Goal: Information Seeking & Learning: Learn about a topic

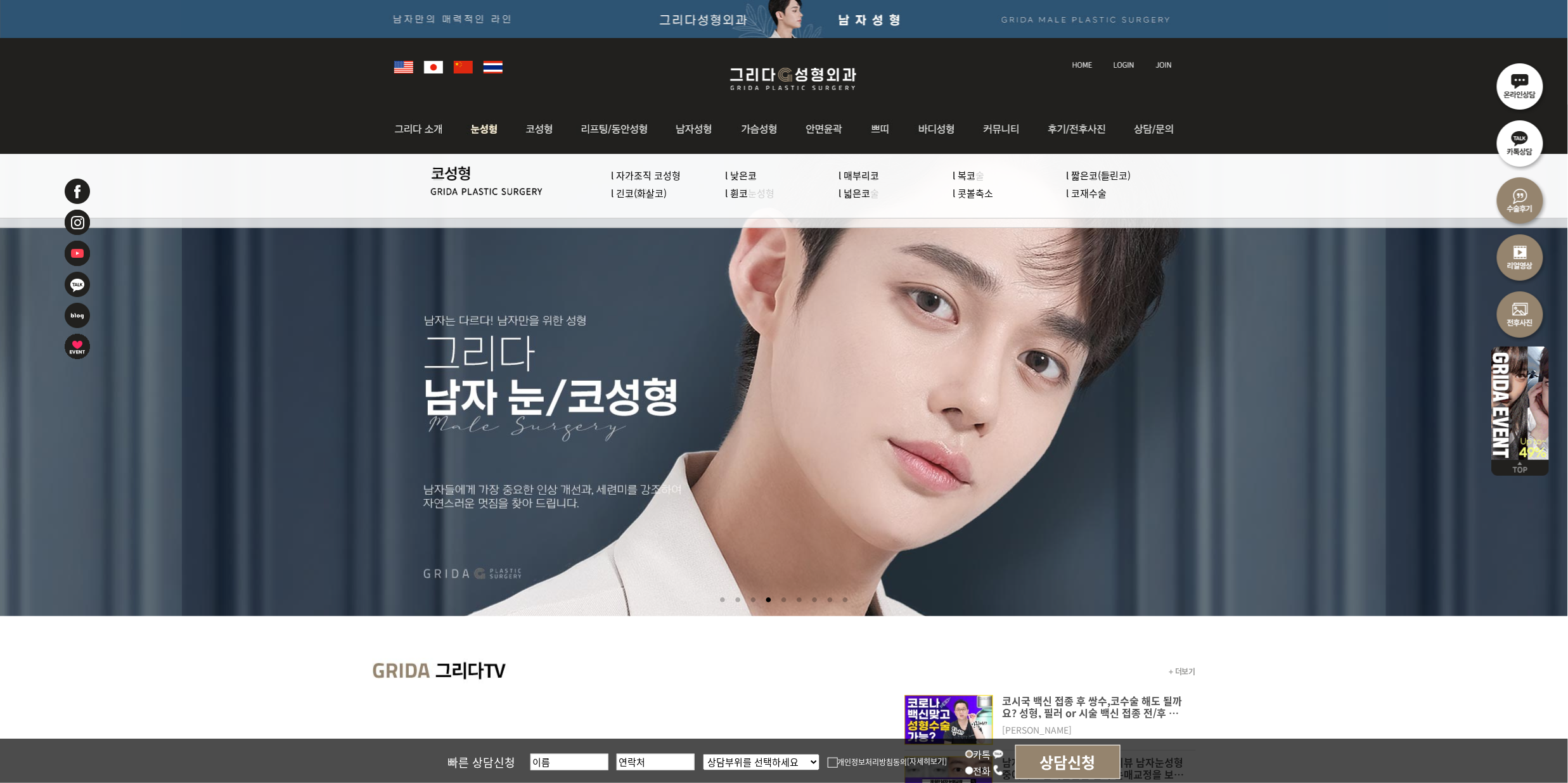
click at [484, 132] on img at bounding box center [484, 129] width 57 height 50
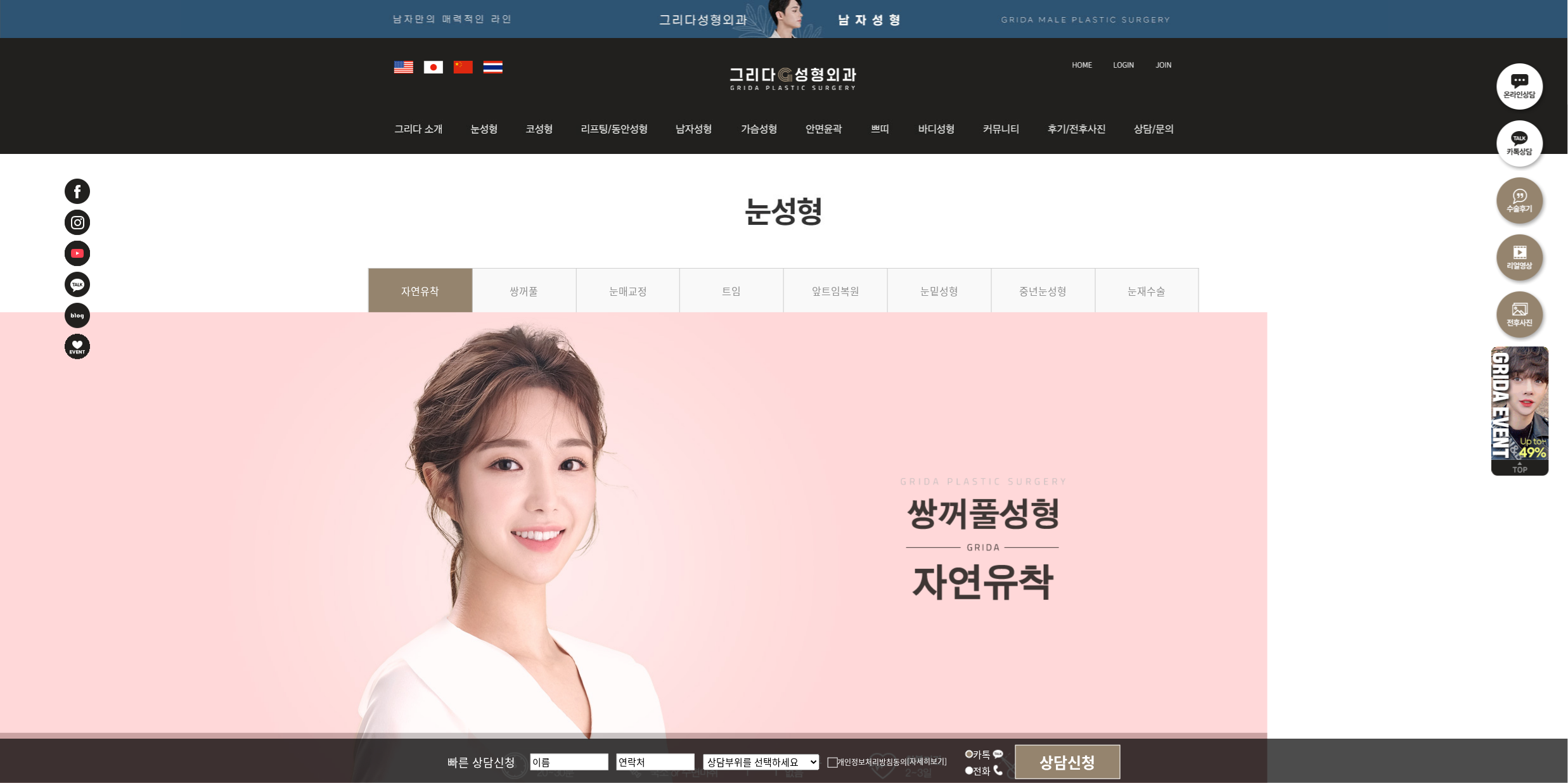
scroll to position [422, 0]
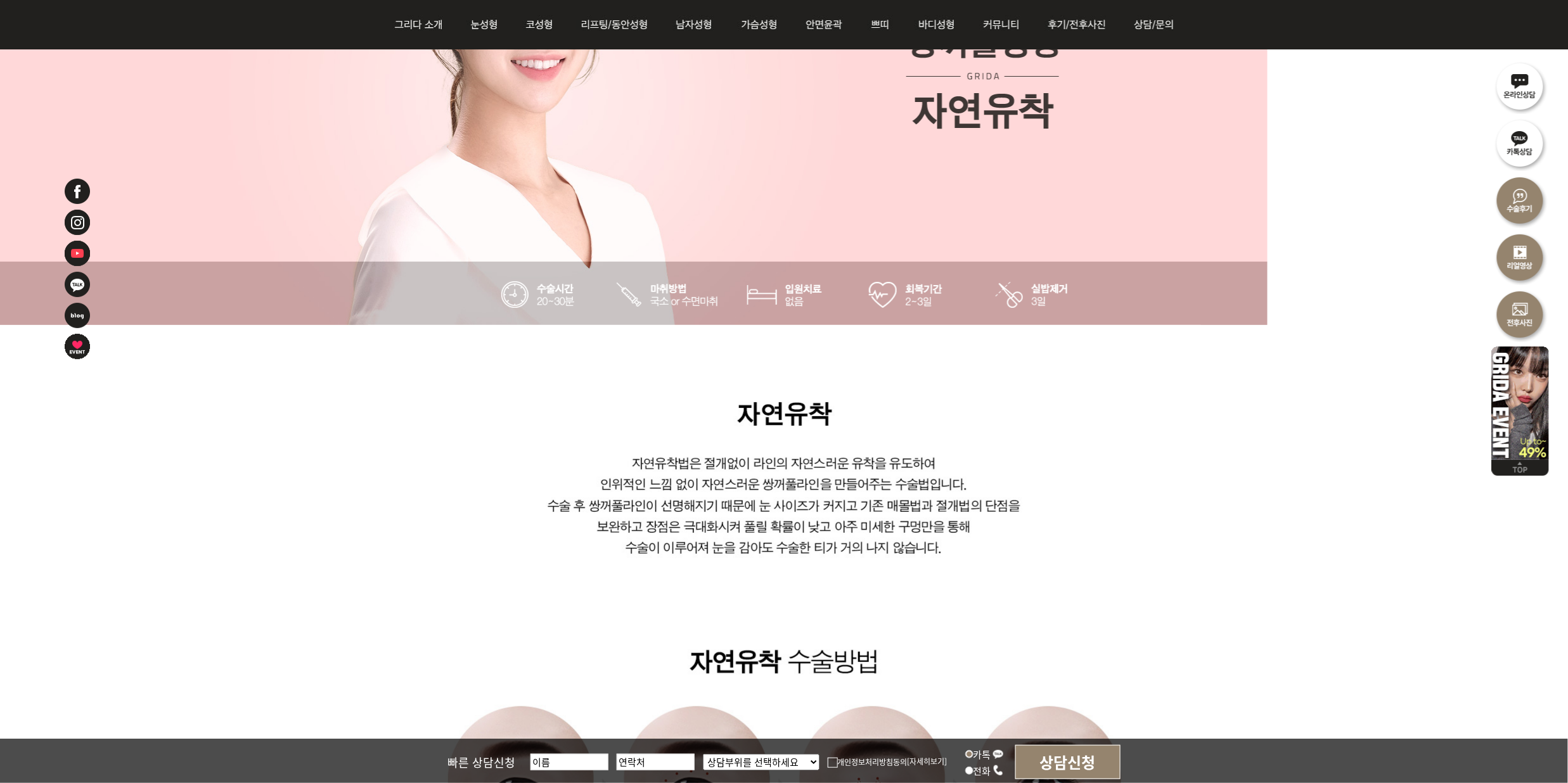
click at [1151, 498] on img at bounding box center [784, 659] width 833 height 668
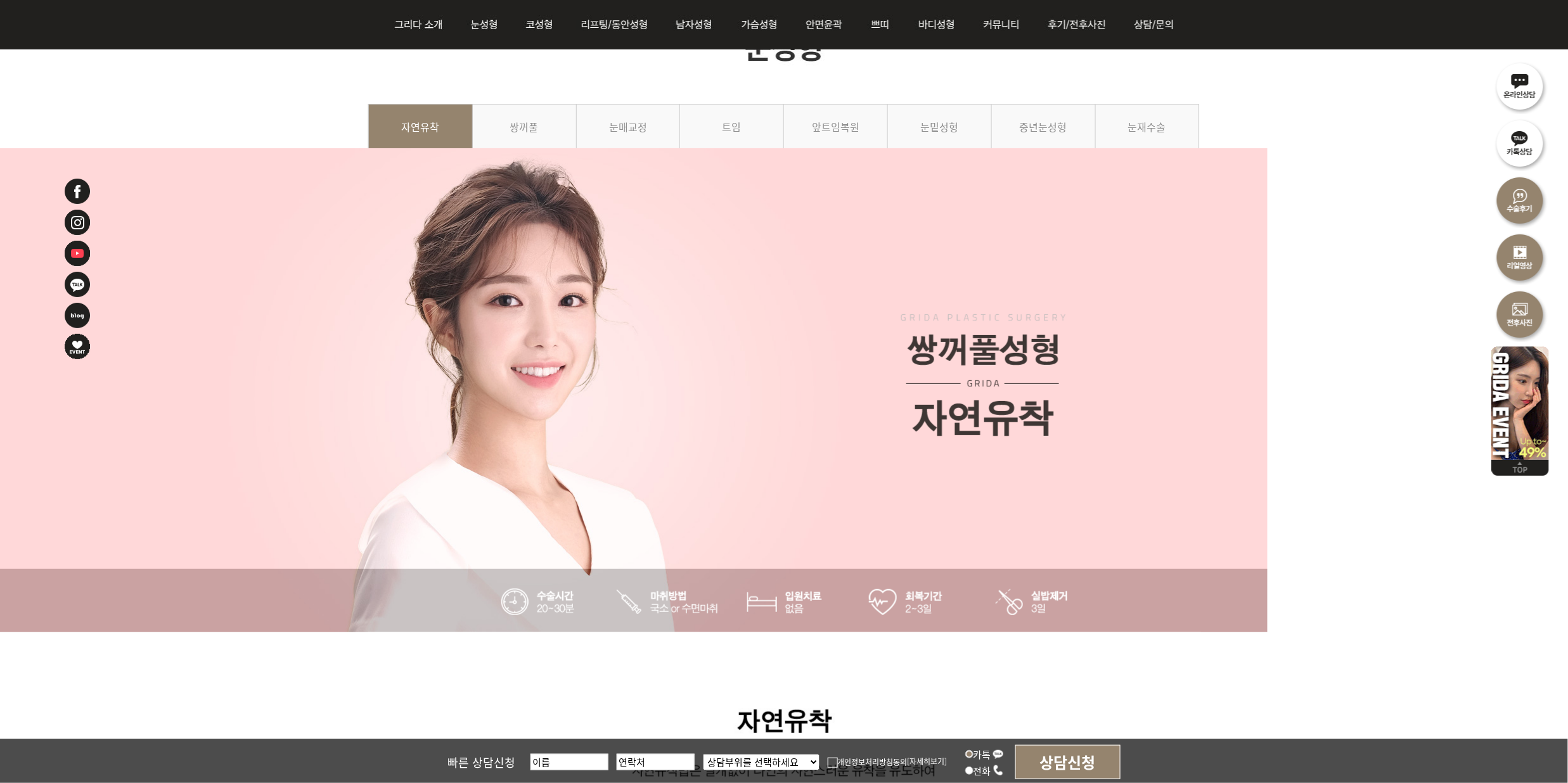
scroll to position [84, 0]
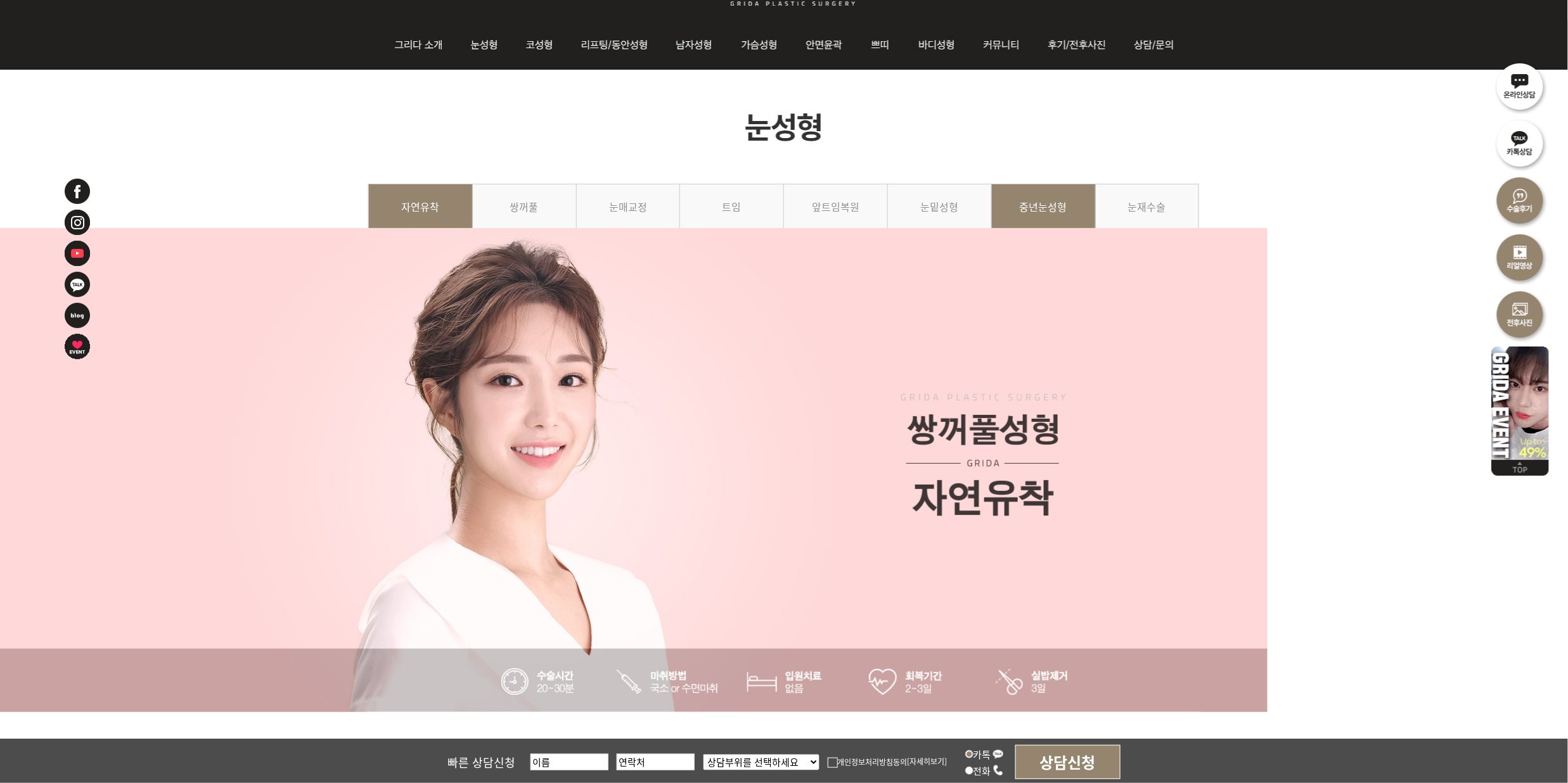
click at [1026, 218] on link "중년눈성형" at bounding box center [1044, 212] width 104 height 57
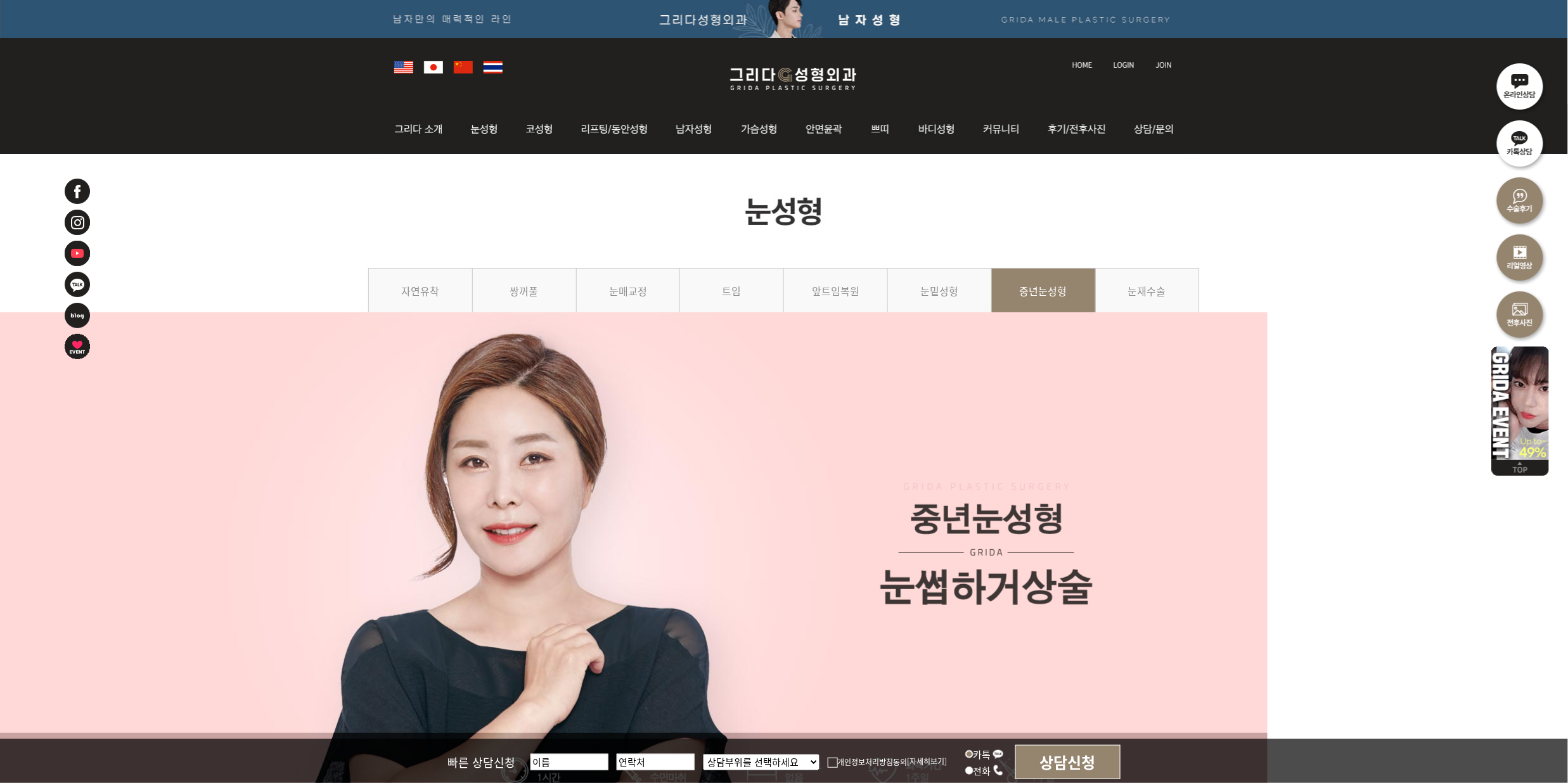
click at [1426, 354] on div at bounding box center [784, 554] width 1568 height 484
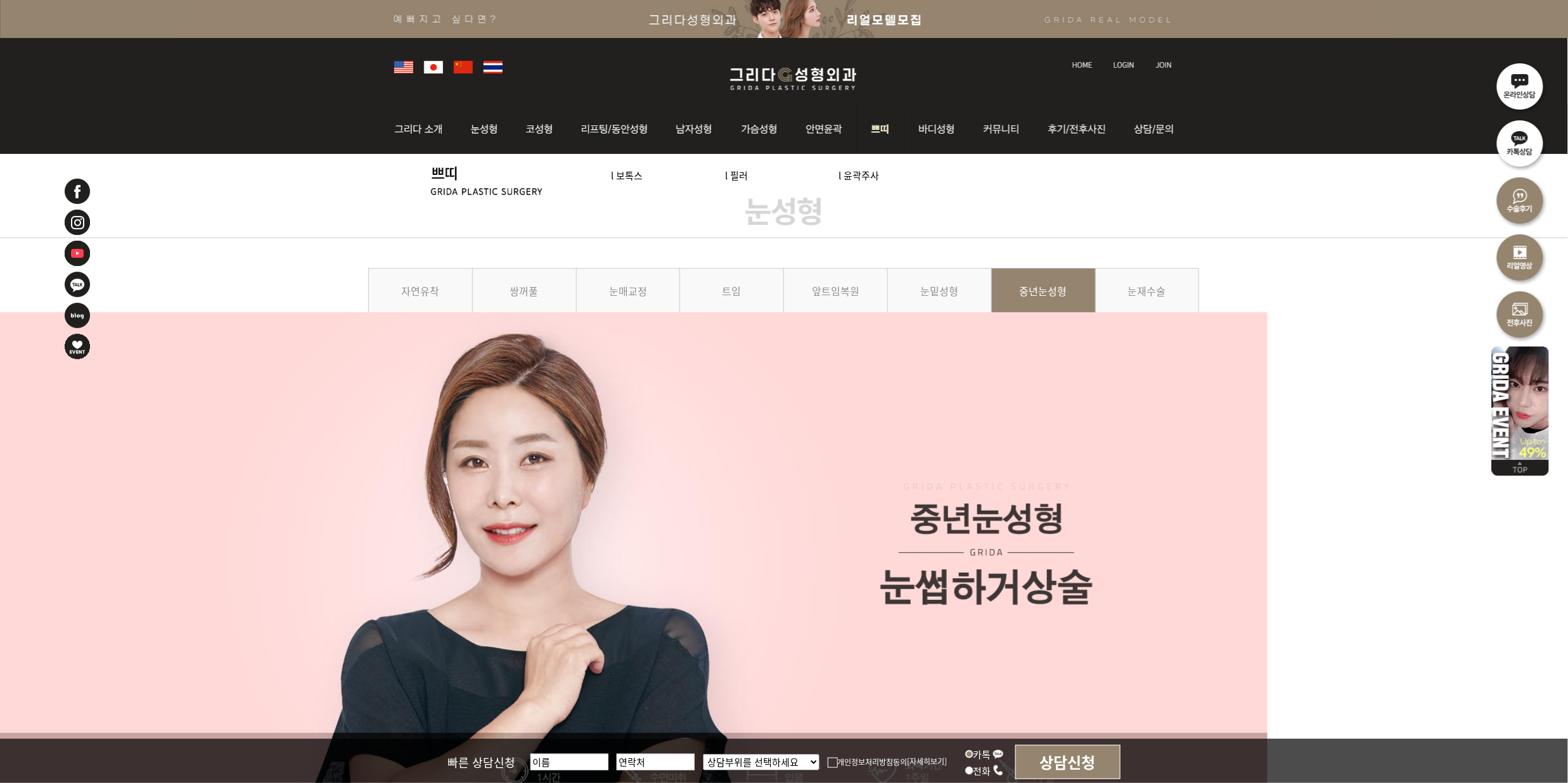
click at [621, 176] on link "l 보톡스" at bounding box center [628, 175] width 32 height 13
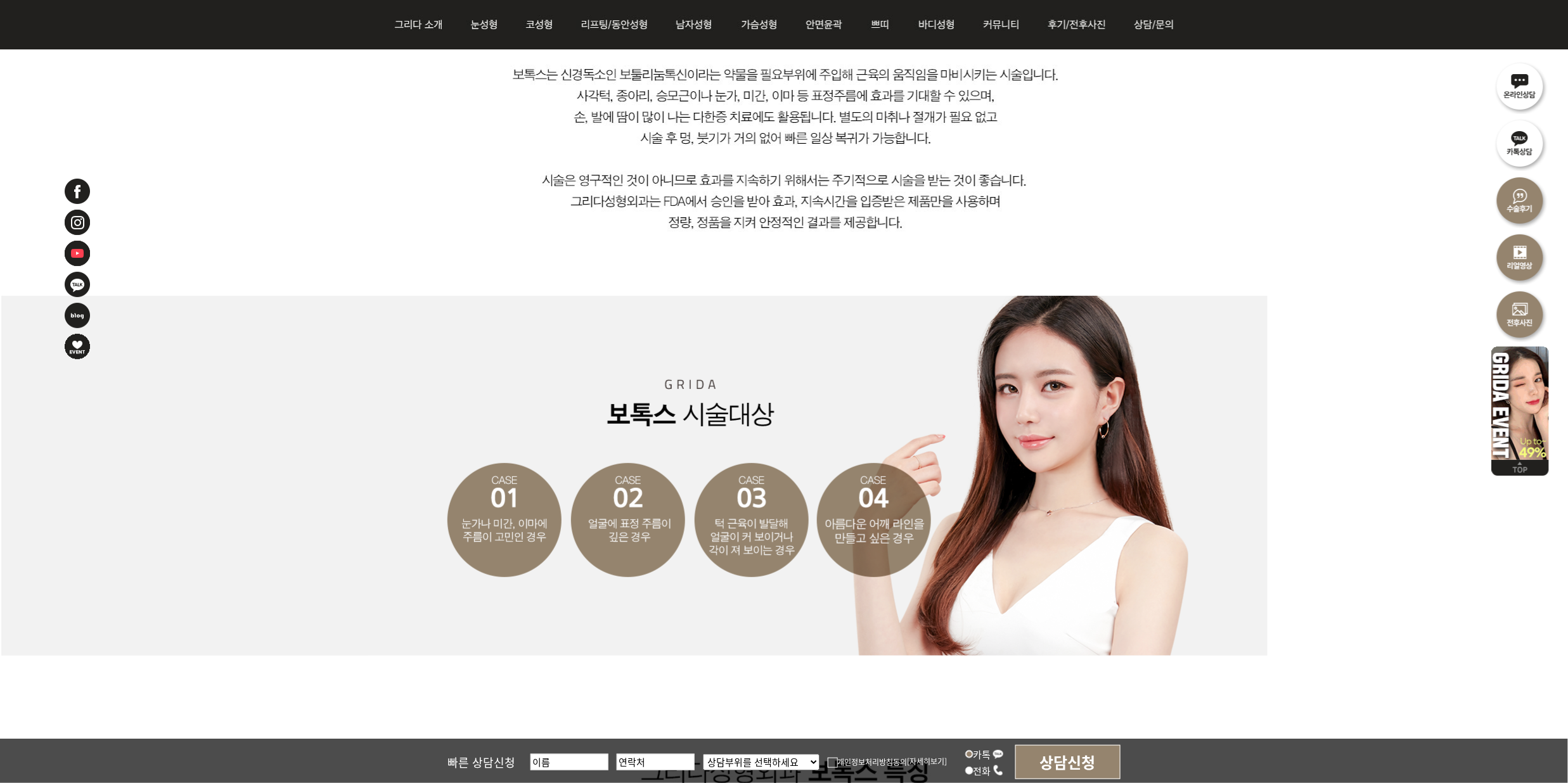
scroll to position [845, 0]
